Goal: Task Accomplishment & Management: Use online tool/utility

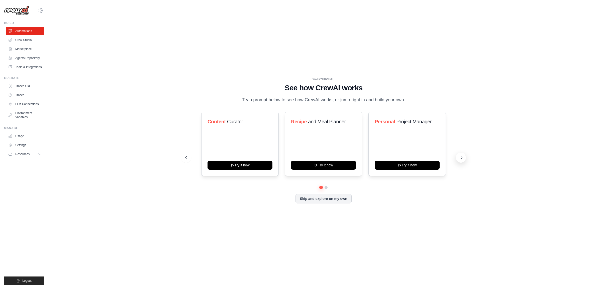
click at [462, 157] on icon at bounding box center [462, 157] width 2 height 3
click at [188, 157] on button at bounding box center [186, 158] width 10 height 10
click at [465, 158] on button at bounding box center [461, 158] width 10 height 10
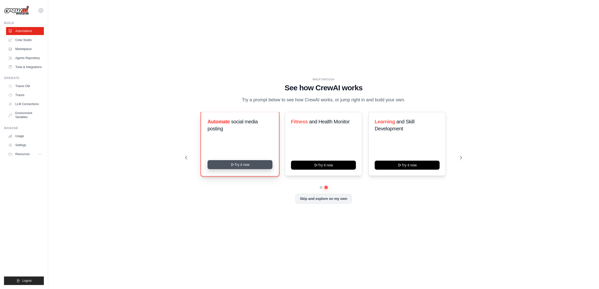
click at [226, 165] on button "Try it now" at bounding box center [239, 164] width 65 height 9
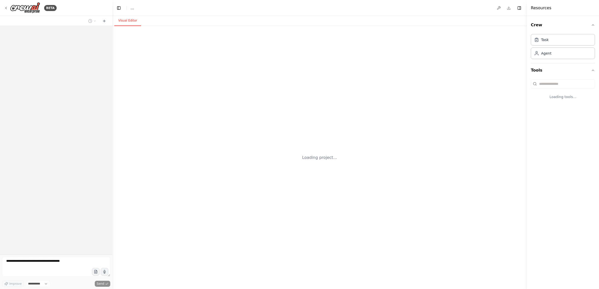
select select "****"
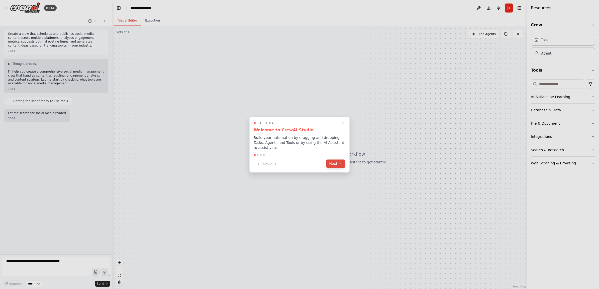
click at [338, 163] on button "Next" at bounding box center [335, 164] width 19 height 8
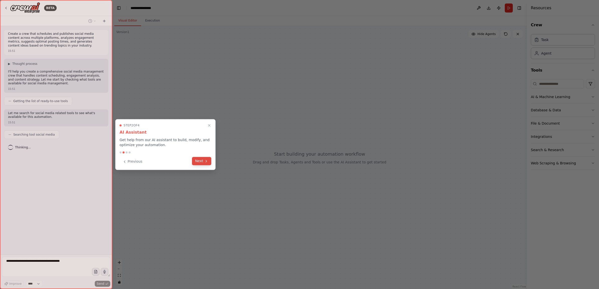
click at [200, 163] on button "Next" at bounding box center [201, 161] width 19 height 8
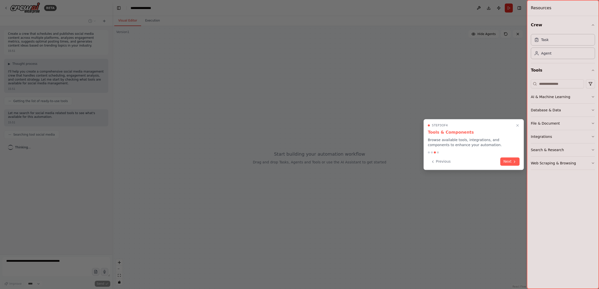
click at [509, 164] on button "Next" at bounding box center [509, 162] width 19 height 8
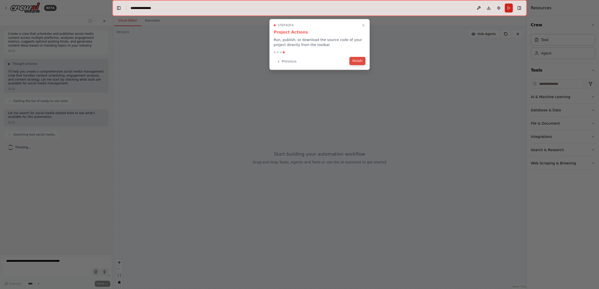
drag, startPoint x: 363, startPoint y: 60, endPoint x: 347, endPoint y: 84, distance: 29.1
click at [363, 61] on button "Finish" at bounding box center [357, 61] width 16 height 8
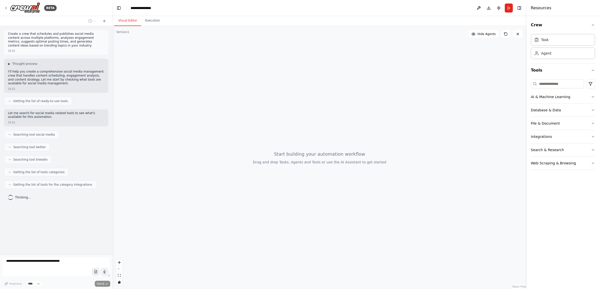
drag, startPoint x: 307, startPoint y: 154, endPoint x: 285, endPoint y: 167, distance: 26.3
click at [285, 167] on div at bounding box center [319, 157] width 414 height 263
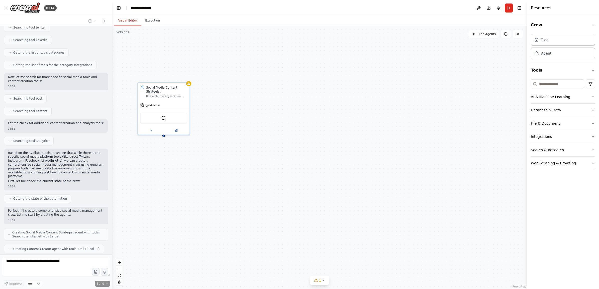
scroll to position [132, 0]
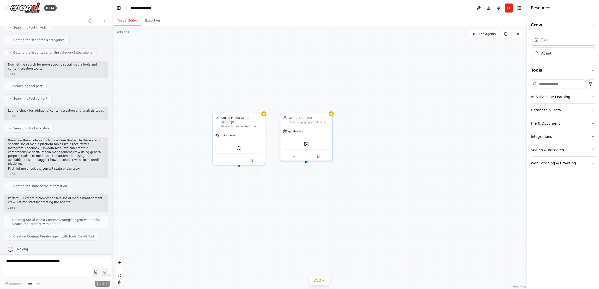
drag, startPoint x: 190, startPoint y: 160, endPoint x: 278, endPoint y: 133, distance: 91.7
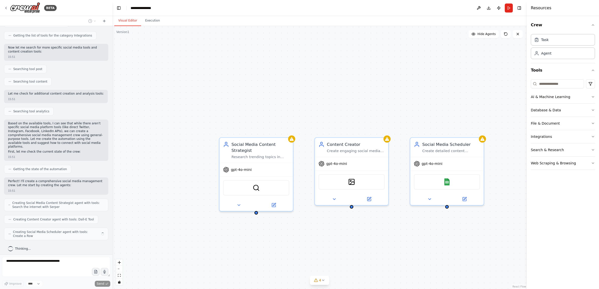
scroll to position [145, 0]
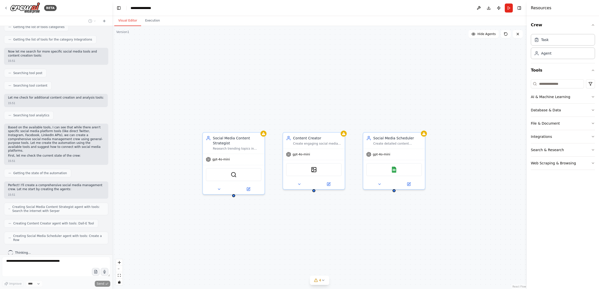
drag, startPoint x: 308, startPoint y: 102, endPoint x: 260, endPoint y: 94, distance: 49.3
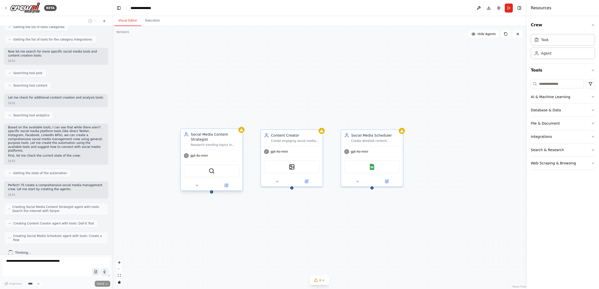
scroll to position [162, 0]
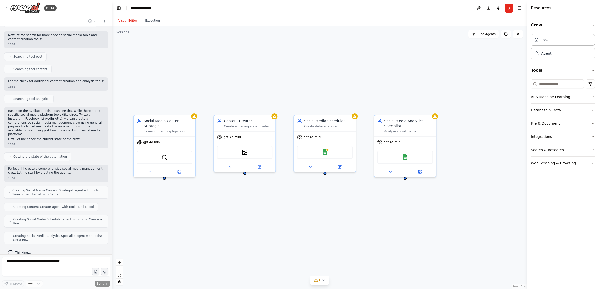
drag, startPoint x: 482, startPoint y: 102, endPoint x: 433, endPoint y: 86, distance: 51.8
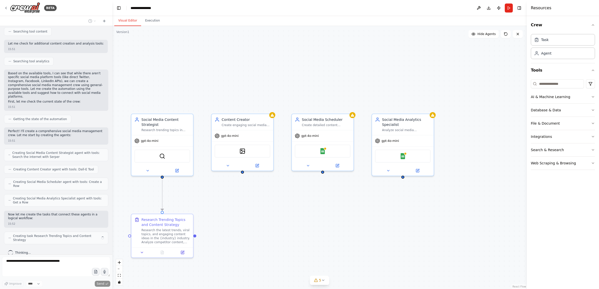
scroll to position [196, 0]
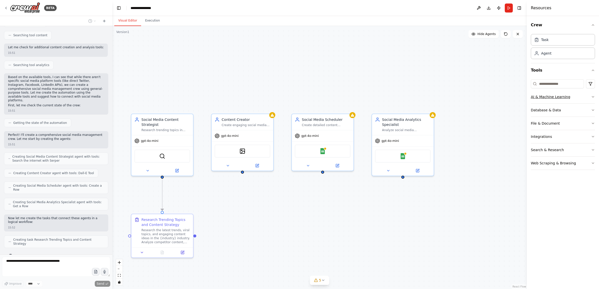
click at [592, 96] on icon "button" at bounding box center [593, 97] width 4 height 4
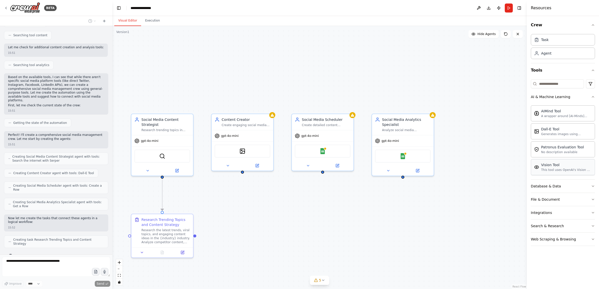
scroll to position [208, 0]
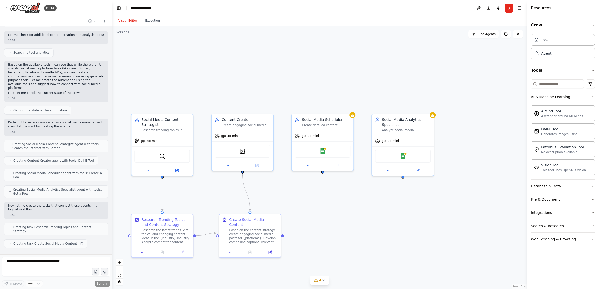
click at [573, 186] on button "Database & Data" at bounding box center [563, 186] width 64 height 13
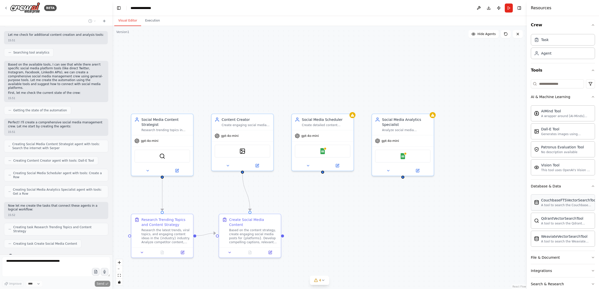
scroll to position [24, 0]
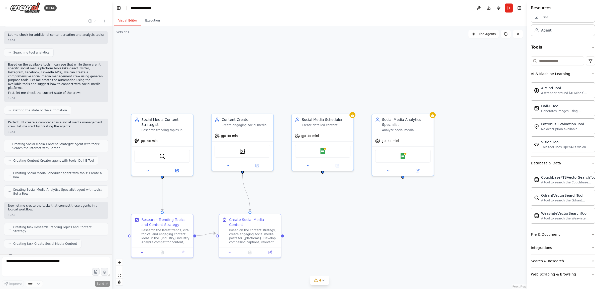
click at [573, 236] on button "File & Document" at bounding box center [563, 234] width 64 height 13
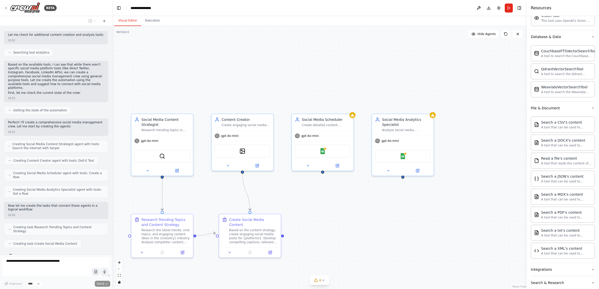
scroll to position [174, 0]
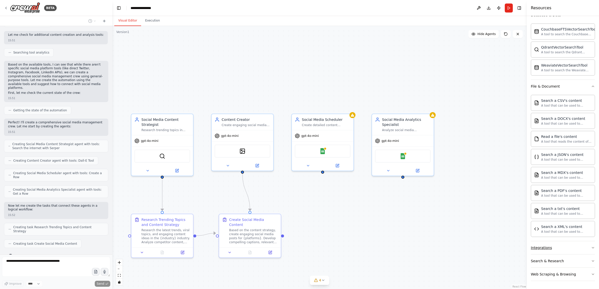
click at [557, 251] on button "Integrations" at bounding box center [563, 248] width 64 height 13
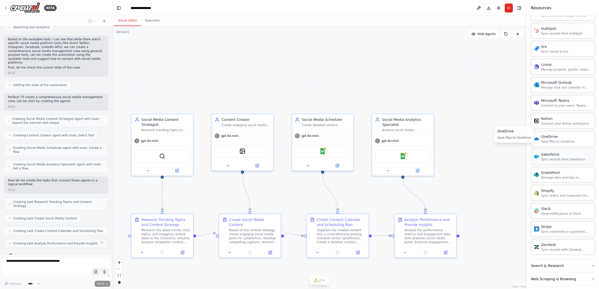
scroll to position [577, 0]
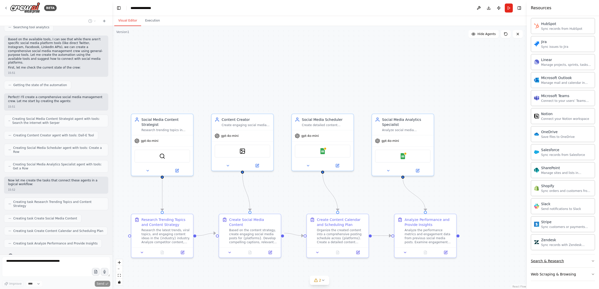
click at [570, 263] on button "Search & Research" at bounding box center [563, 261] width 64 height 13
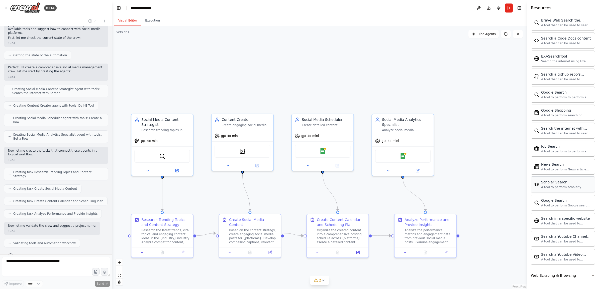
scroll to position [835, 0]
click at [557, 274] on div "Web Scraping & Browsing" at bounding box center [553, 274] width 45 height 5
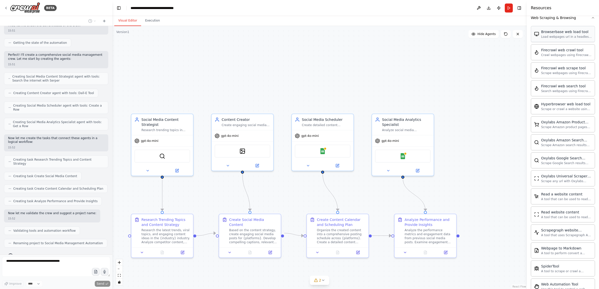
scroll to position [1112, 0]
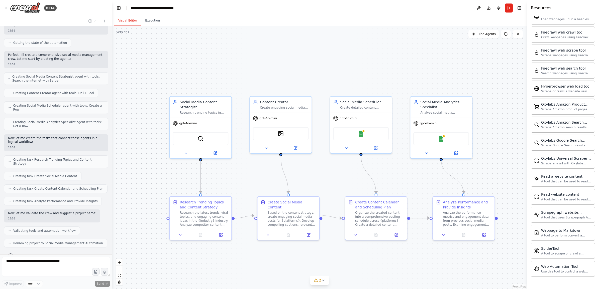
drag, startPoint x: 255, startPoint y: 72, endPoint x: 290, endPoint y: 54, distance: 39.3
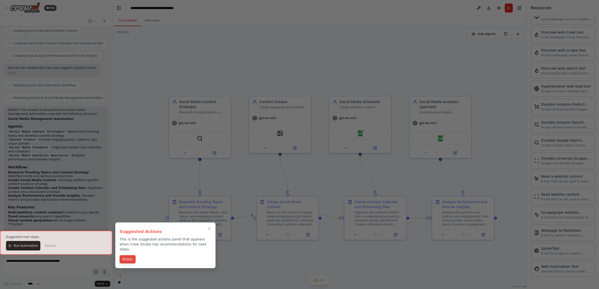
click at [127, 256] on button "Finish" at bounding box center [128, 260] width 16 height 8
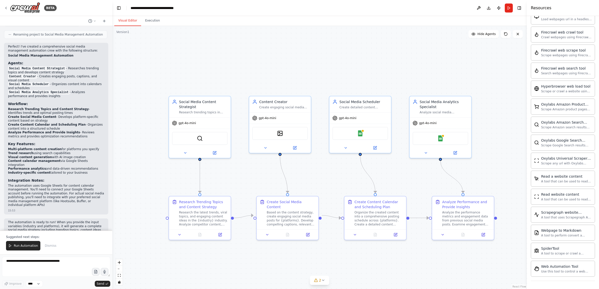
scroll to position [489, 0]
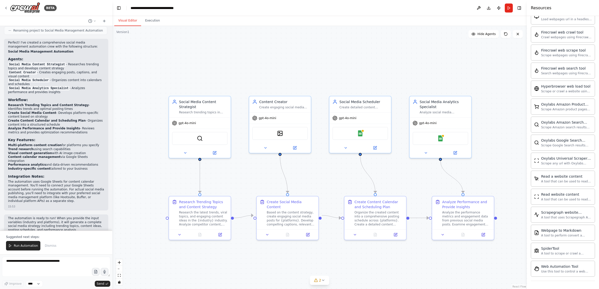
click at [21, 246] on span "Run Automation" at bounding box center [26, 246] width 24 height 4
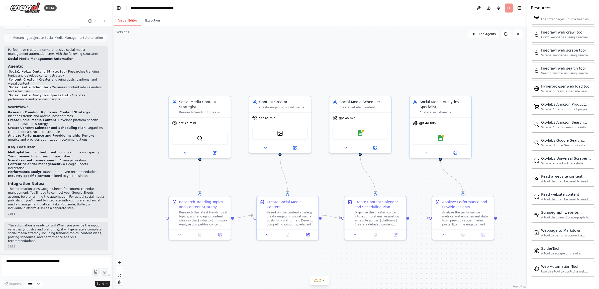
scroll to position [465, 0]
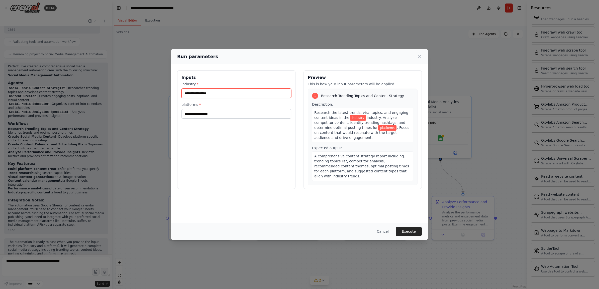
click at [223, 94] on input "industry *" at bounding box center [236, 94] width 110 height 10
type input "**********"
type input "*********"
click at [233, 147] on div "**********" at bounding box center [236, 129] width 118 height 119
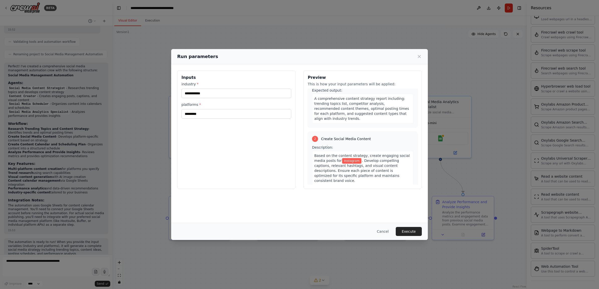
scroll to position [63, 0]
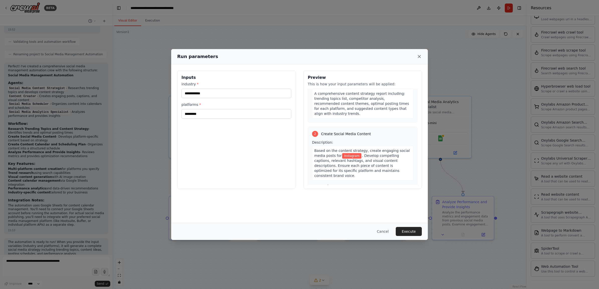
click at [420, 55] on icon at bounding box center [419, 56] width 5 height 5
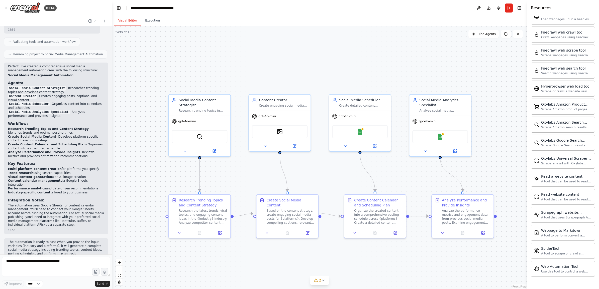
drag, startPoint x: 347, startPoint y: 68, endPoint x: 334, endPoint y: 49, distance: 23.1
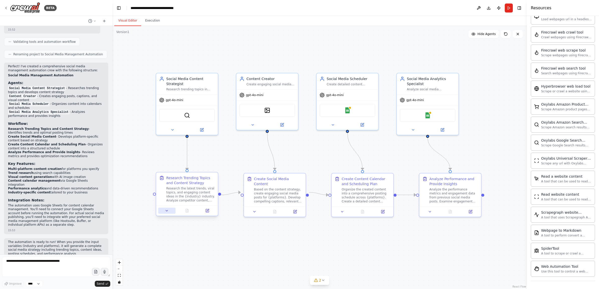
click at [162, 212] on button at bounding box center [166, 211] width 17 height 6
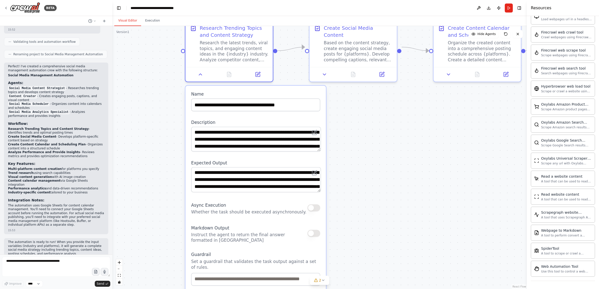
drag, startPoint x: 307, startPoint y: 202, endPoint x: 358, endPoint y: 144, distance: 77.0
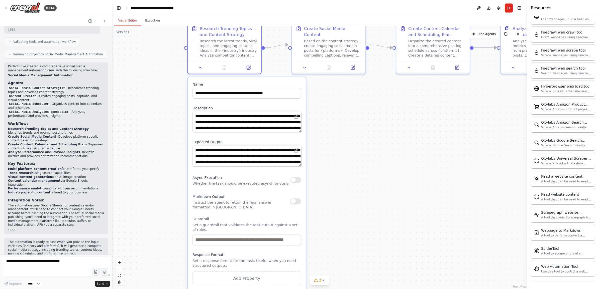
drag, startPoint x: 331, startPoint y: 180, endPoint x: 328, endPoint y: 156, distance: 24.2
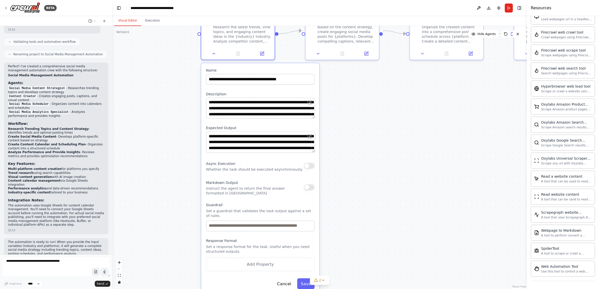
drag, startPoint x: 355, startPoint y: 174, endPoint x: 340, endPoint y: 149, distance: 28.8
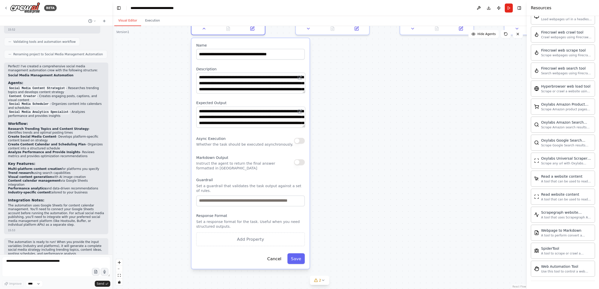
drag, startPoint x: 378, startPoint y: 151, endPoint x: 359, endPoint y: 188, distance: 42.5
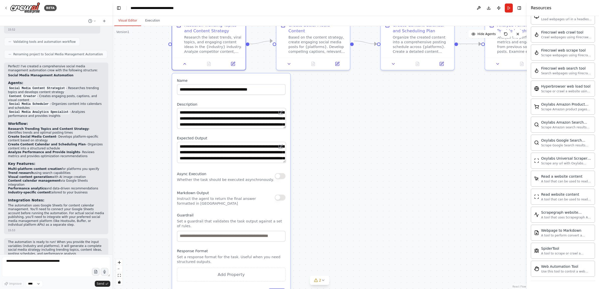
drag, startPoint x: 328, startPoint y: 216, endPoint x: 328, endPoint y: 206, distance: 9.8
click at [329, 207] on div ".deletable-edge-delete-btn { width: 20px; height: 20px; border: 0px solid #ffff…" at bounding box center [319, 157] width 414 height 263
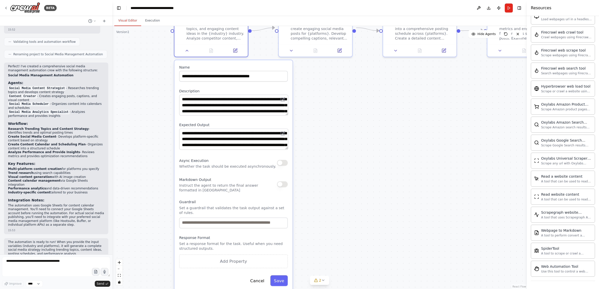
drag, startPoint x: 334, startPoint y: 189, endPoint x: 344, endPoint y: 109, distance: 80.9
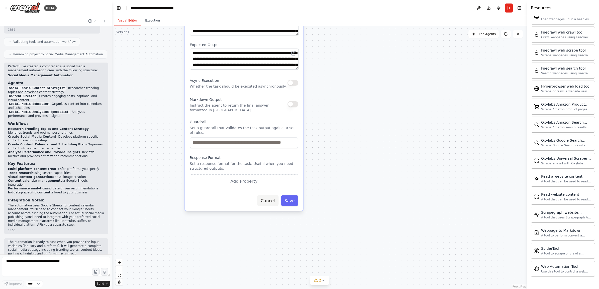
click at [275, 196] on button "Cancel" at bounding box center [267, 200] width 21 height 11
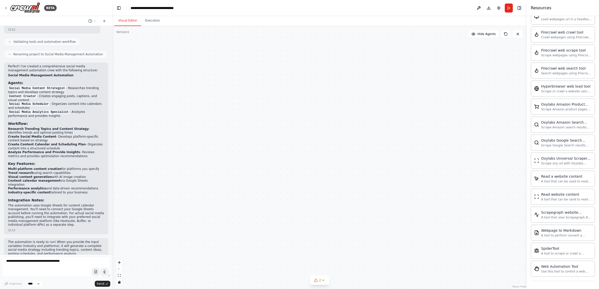
drag, startPoint x: 364, startPoint y: 128, endPoint x: 290, endPoint y: 253, distance: 145.9
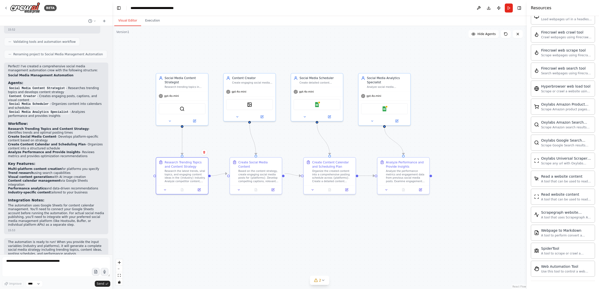
drag, startPoint x: 284, startPoint y: 161, endPoint x: 273, endPoint y: 151, distance: 15.6
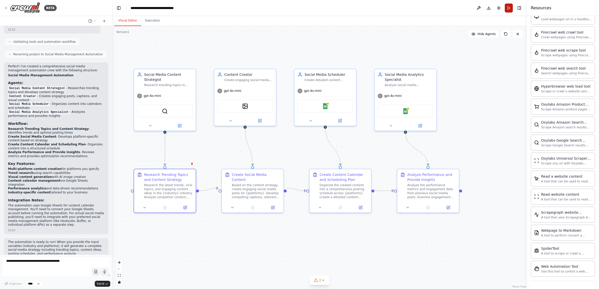
click at [506, 9] on button "Run" at bounding box center [509, 8] width 8 height 9
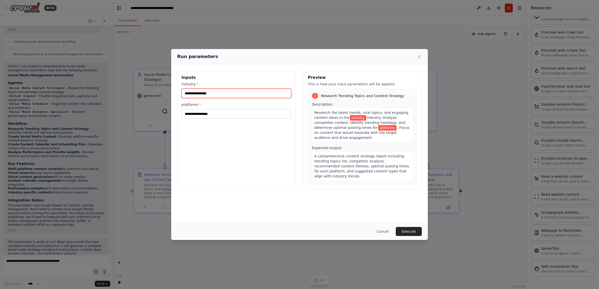
click at [213, 92] on input "industry *" at bounding box center [236, 94] width 110 height 10
type input "**********"
type input "*"
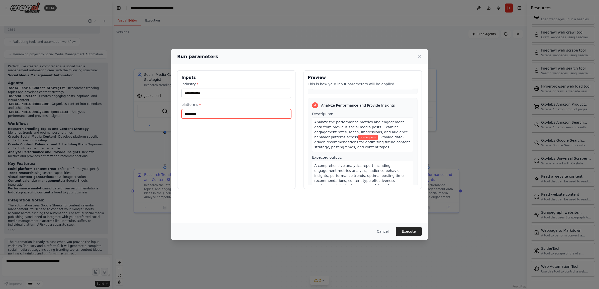
scroll to position [294, 0]
type input "*********"
click at [411, 233] on button "Execute" at bounding box center [409, 231] width 26 height 9
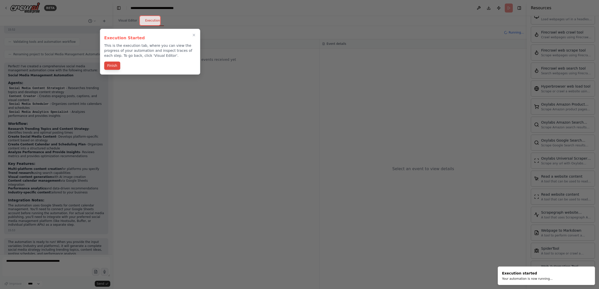
click at [112, 68] on button "Finish" at bounding box center [112, 66] width 16 height 8
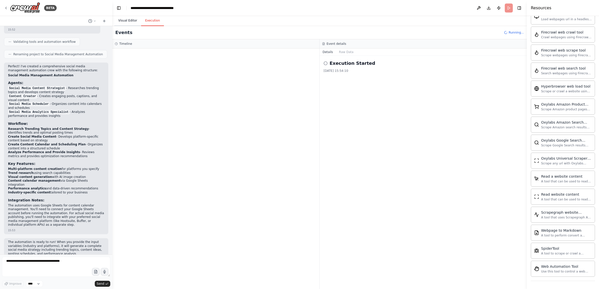
click at [128, 17] on button "Visual Editor" at bounding box center [127, 21] width 27 height 11
click at [145, 19] on button "Execution" at bounding box center [152, 21] width 23 height 11
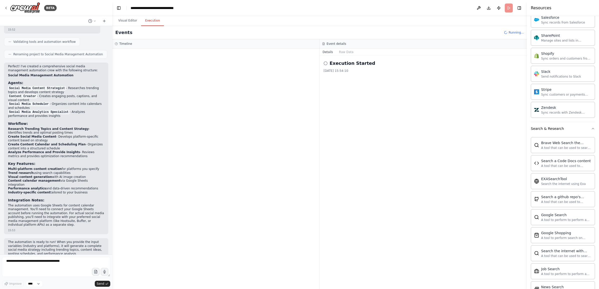
scroll to position [704, 0]
click at [519, 10] on button "Toggle Right Sidebar" at bounding box center [519, 8] width 7 height 7
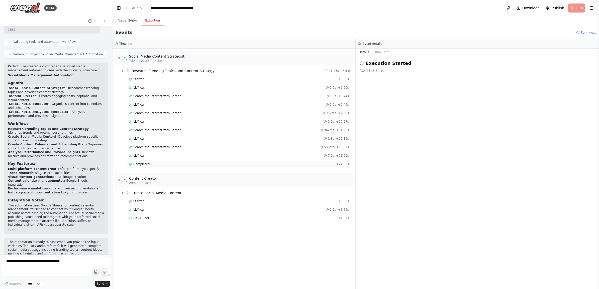
click at [137, 164] on span "Completed" at bounding box center [141, 164] width 16 height 4
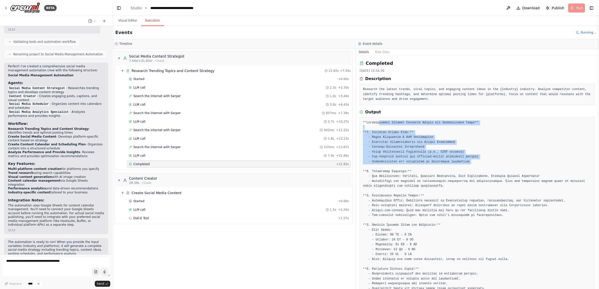
scroll to position [31, 0]
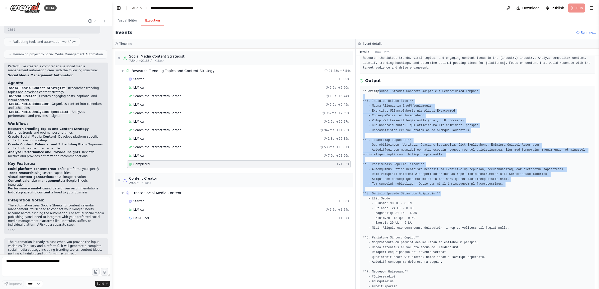
drag, startPoint x: 378, startPoint y: 121, endPoint x: 440, endPoint y: 197, distance: 98.1
click at [440, 197] on pre at bounding box center [477, 209] width 229 height 240
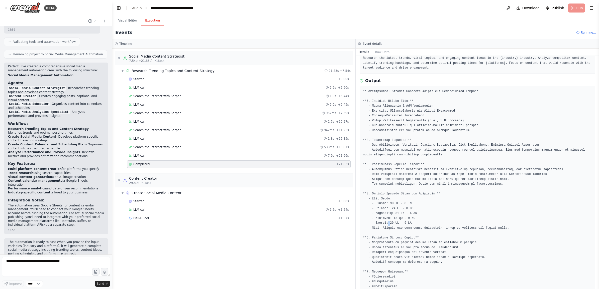
drag, startPoint x: 440, startPoint y: 197, endPoint x: 390, endPoint y: 219, distance: 54.5
click at [387, 225] on pre at bounding box center [477, 209] width 229 height 240
drag, startPoint x: 387, startPoint y: 204, endPoint x: 404, endPoint y: 212, distance: 18.4
click at [404, 212] on pre at bounding box center [477, 209] width 229 height 240
drag, startPoint x: 404, startPoint y: 212, endPoint x: 398, endPoint y: 230, distance: 18.9
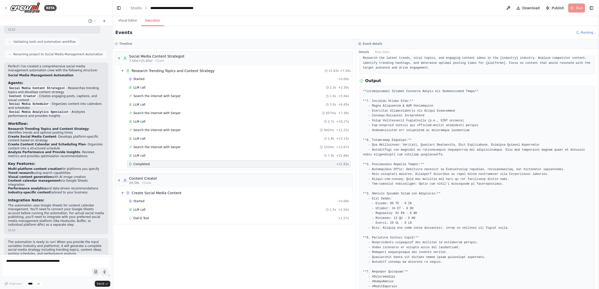
click at [398, 230] on pre at bounding box center [477, 209] width 229 height 240
drag, startPoint x: 398, startPoint y: 230, endPoint x: 425, endPoint y: 163, distance: 72.1
click at [425, 162] on pre at bounding box center [477, 209] width 229 height 240
drag, startPoint x: 398, startPoint y: 145, endPoint x: 531, endPoint y: 144, distance: 133.1
click at [531, 144] on pre at bounding box center [477, 209] width 229 height 240
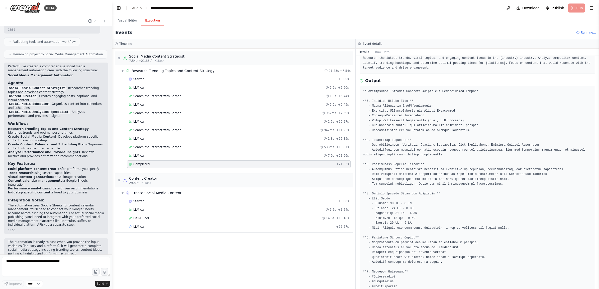
click at [440, 153] on pre at bounding box center [477, 209] width 229 height 240
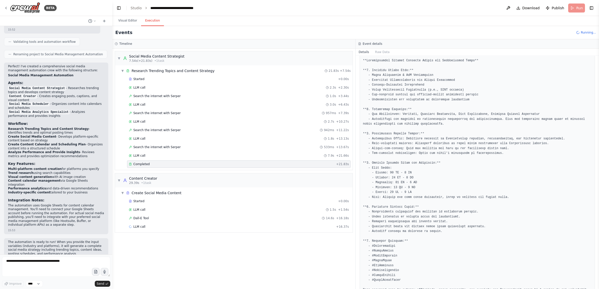
scroll to position [77, 0]
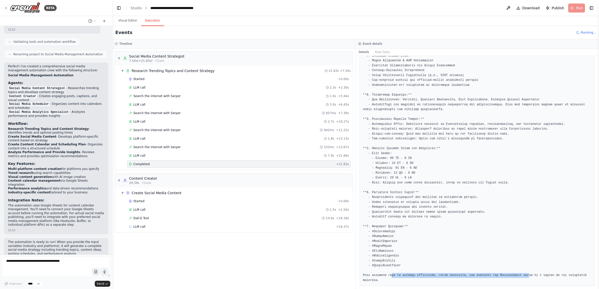
drag, startPoint x: 389, startPoint y: 277, endPoint x: 515, endPoint y: 281, distance: 126.3
click at [515, 281] on div at bounding box center [477, 164] width 235 height 246
click at [203, 251] on div "▼ Social Media Content Strategist 7.54s (+21.83s) • 1 task ▼ Research Trending …" at bounding box center [233, 169] width 243 height 241
click at [137, 221] on span "Dall-E Tool" at bounding box center [141, 219] width 16 height 4
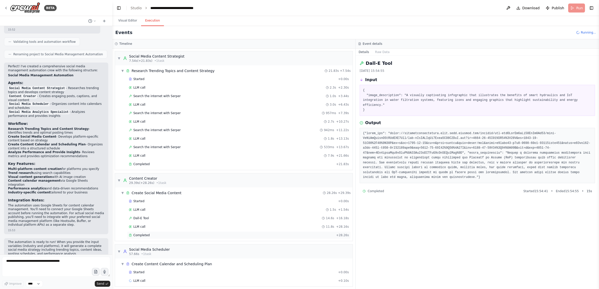
click at [139, 236] on span "Completed" at bounding box center [141, 236] width 16 height 4
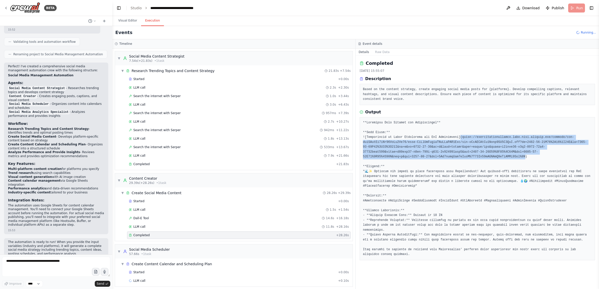
drag, startPoint x: 453, startPoint y: 132, endPoint x: 453, endPoint y: 152, distance: 20.5
click at [453, 152] on pre at bounding box center [477, 189] width 229 height 137
copy pre "([URL][DOMAIN_NAME][DATE][DATE]"
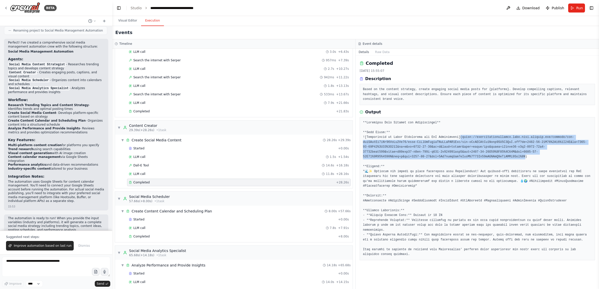
scroll to position [63, 0]
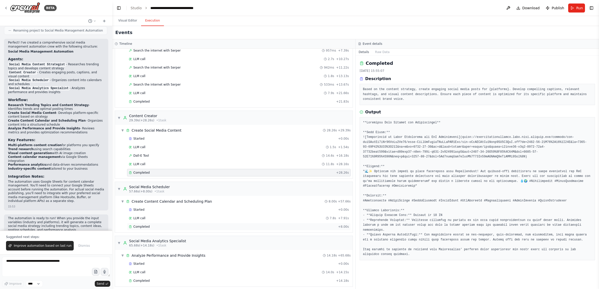
click at [162, 229] on div "Completed" at bounding box center [232, 227] width 207 height 4
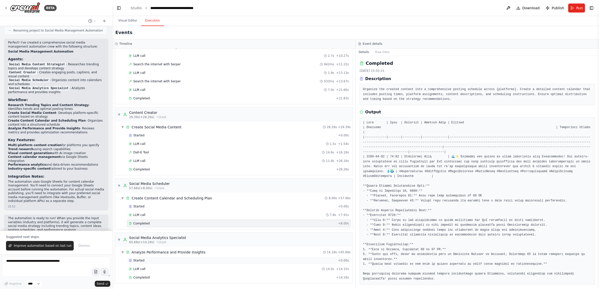
scroll to position [69, 0]
click at [142, 222] on span "Completed" at bounding box center [141, 224] width 16 height 4
click at [379, 53] on button "Raw Data" at bounding box center [382, 52] width 21 height 7
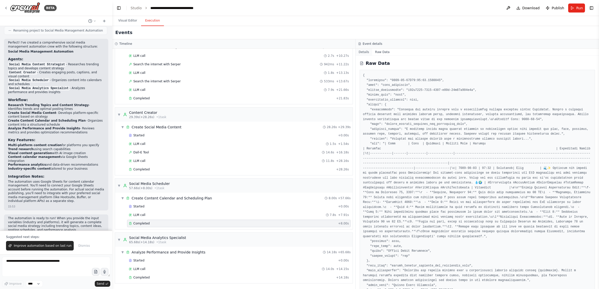
click at [366, 53] on button "Details" at bounding box center [364, 52] width 17 height 7
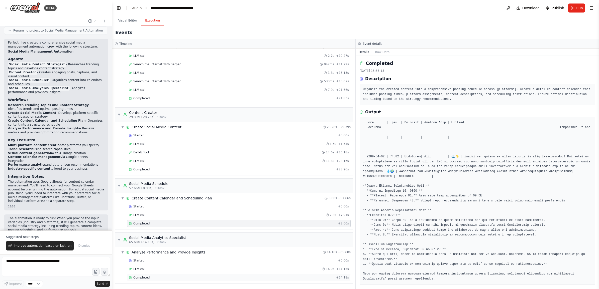
click at [141, 276] on span "Completed" at bounding box center [141, 278] width 16 height 4
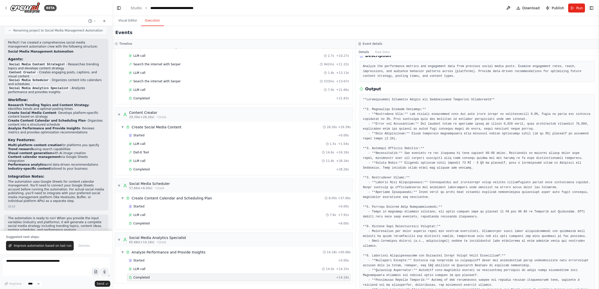
scroll to position [62, 0]
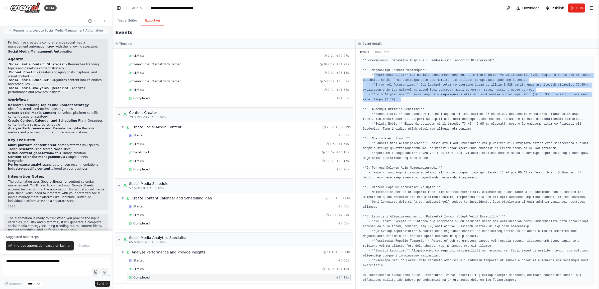
drag, startPoint x: 373, startPoint y: 75, endPoint x: 440, endPoint y: 106, distance: 73.9
click at [440, 106] on pre at bounding box center [477, 170] width 229 height 225
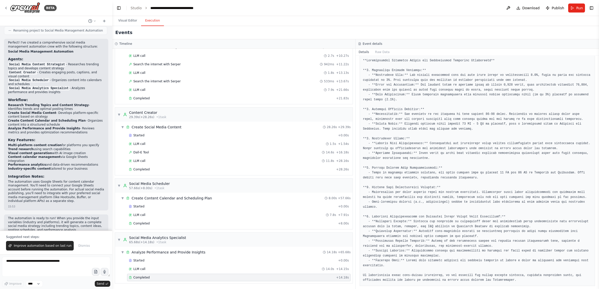
drag, startPoint x: 440, startPoint y: 106, endPoint x: 390, endPoint y: 112, distance: 50.6
click at [390, 112] on pre at bounding box center [477, 170] width 229 height 225
drag, startPoint x: 432, startPoint y: 177, endPoint x: 369, endPoint y: 174, distance: 63.5
click at [369, 174] on pre at bounding box center [477, 170] width 229 height 225
drag, startPoint x: 369, startPoint y: 174, endPoint x: 406, endPoint y: 216, distance: 56.3
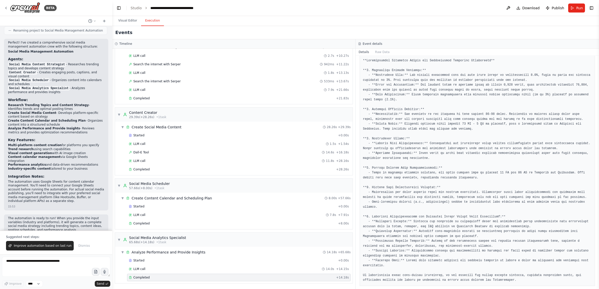
click at [406, 216] on pre at bounding box center [477, 170] width 229 height 225
drag, startPoint x: 372, startPoint y: 211, endPoint x: 499, endPoint y: 209, distance: 127.6
click at [499, 209] on pre at bounding box center [477, 170] width 229 height 225
drag, startPoint x: 499, startPoint y: 209, endPoint x: 434, endPoint y: 213, distance: 65.5
click at [434, 213] on pre at bounding box center [477, 170] width 229 height 225
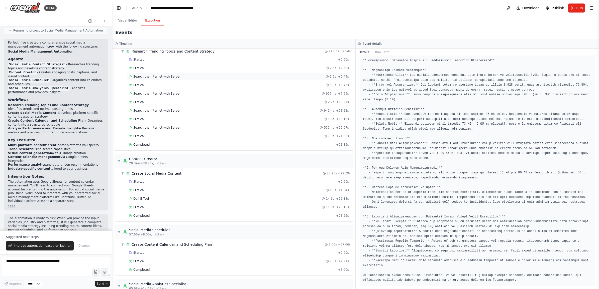
scroll to position [0, 0]
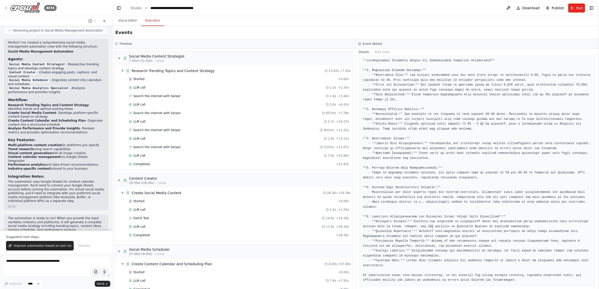
click at [31, 7] on img at bounding box center [25, 7] width 30 height 11
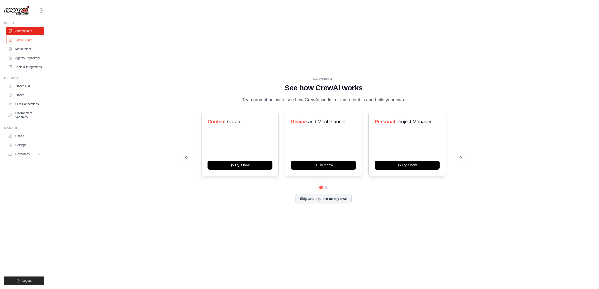
click at [21, 38] on link "Crew Studio" at bounding box center [26, 40] width 38 height 8
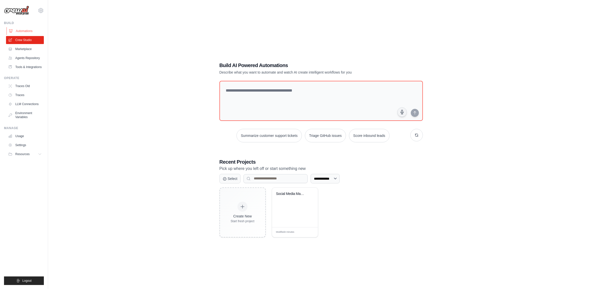
click at [26, 28] on link "Automations" at bounding box center [26, 31] width 38 height 8
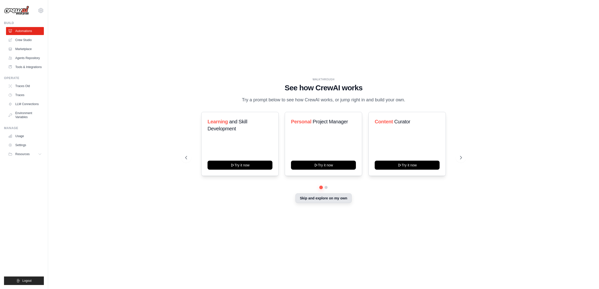
click at [322, 201] on button "Skip and explore on my own" at bounding box center [323, 199] width 56 height 10
